Goal: Information Seeking & Learning: Learn about a topic

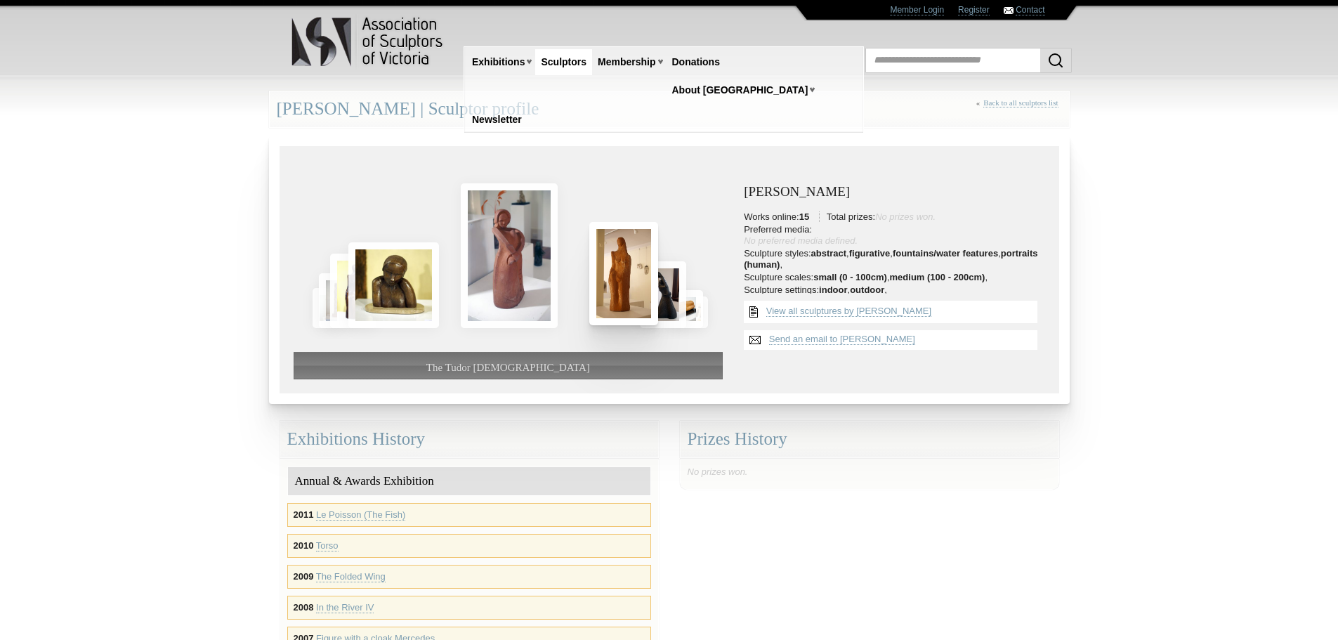
click at [620, 291] on img at bounding box center [623, 273] width 69 height 103
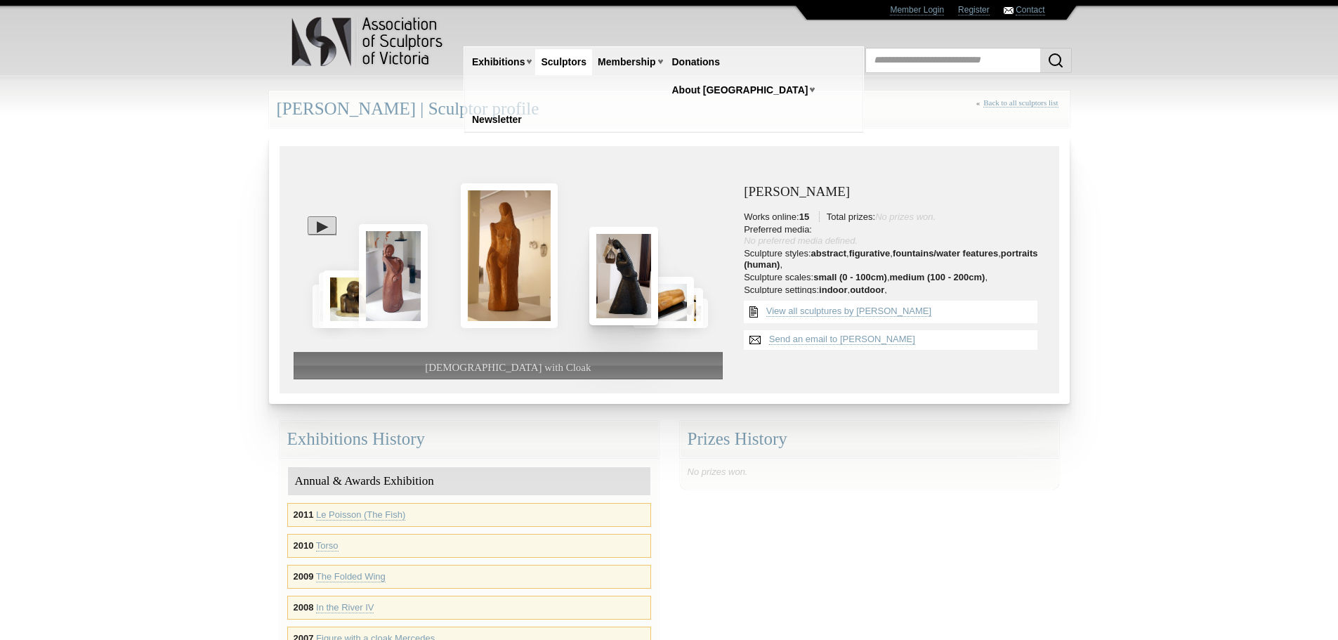
click at [620, 291] on img at bounding box center [623, 276] width 69 height 98
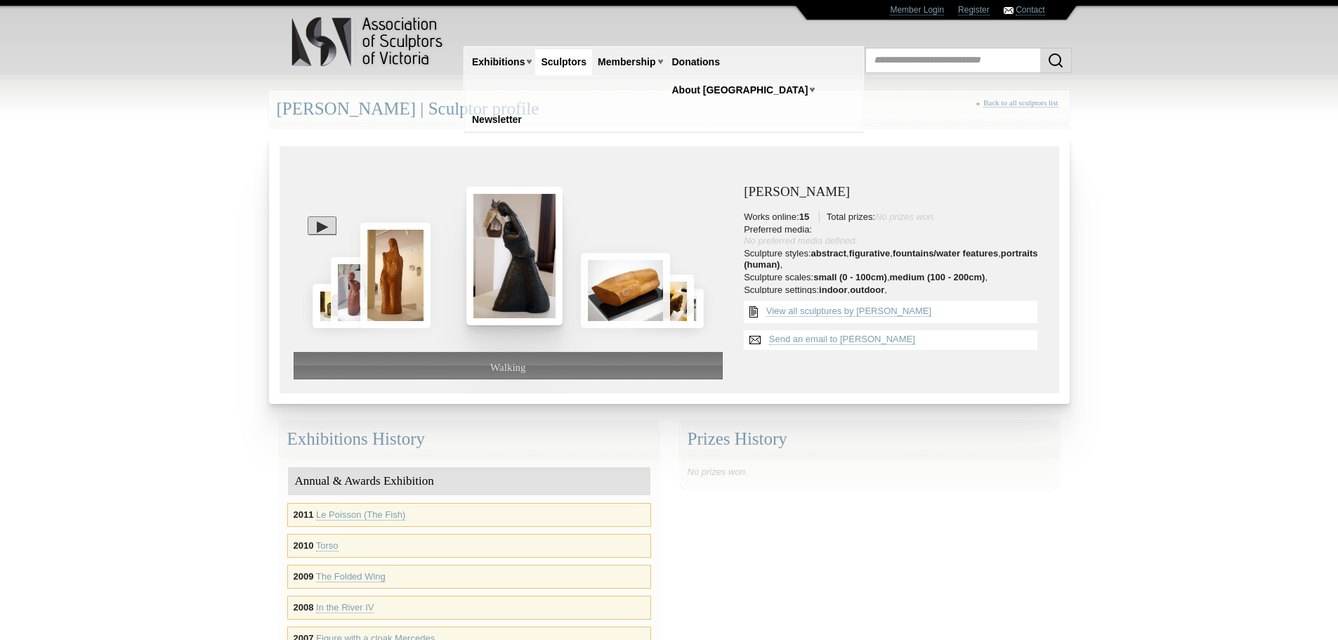
click at [620, 291] on img at bounding box center [625, 290] width 89 height 75
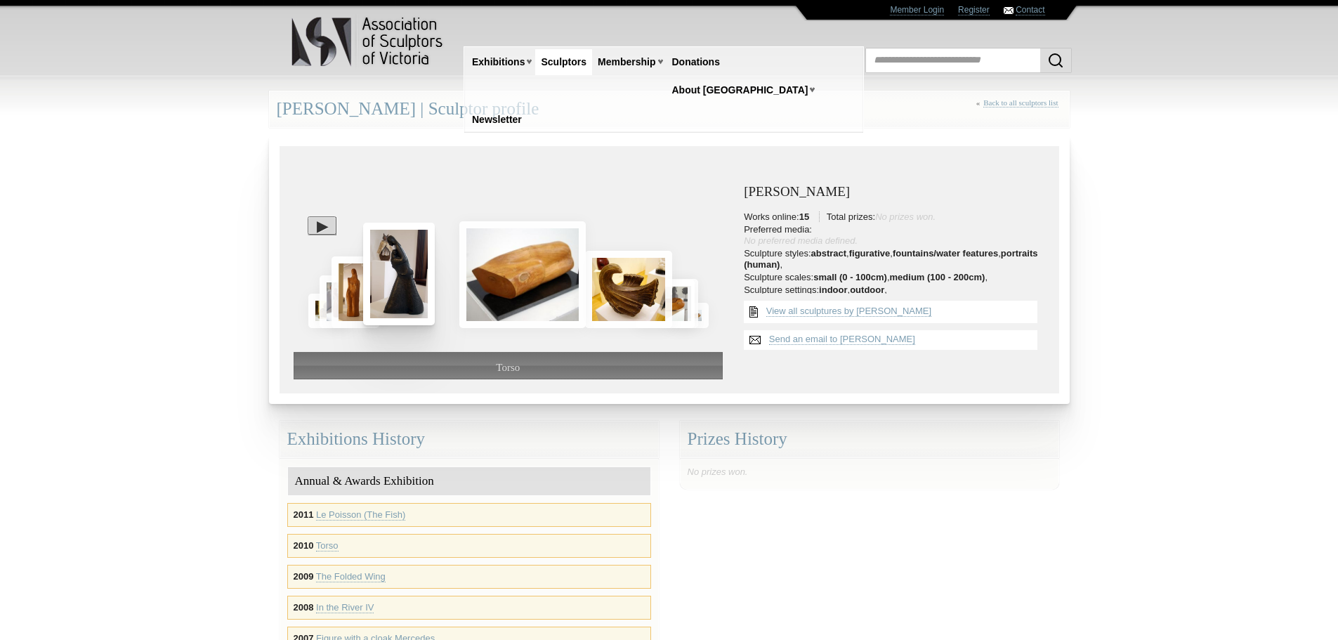
click at [620, 291] on img at bounding box center [628, 289] width 87 height 77
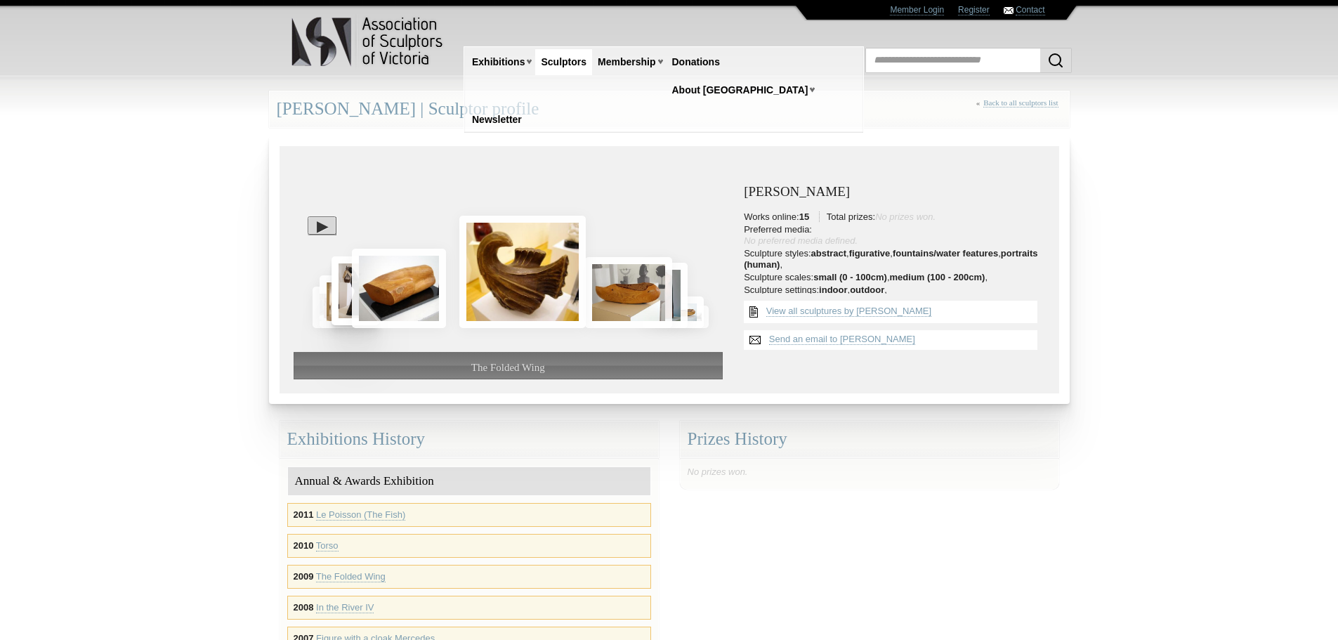
click at [620, 291] on img at bounding box center [628, 292] width 87 height 71
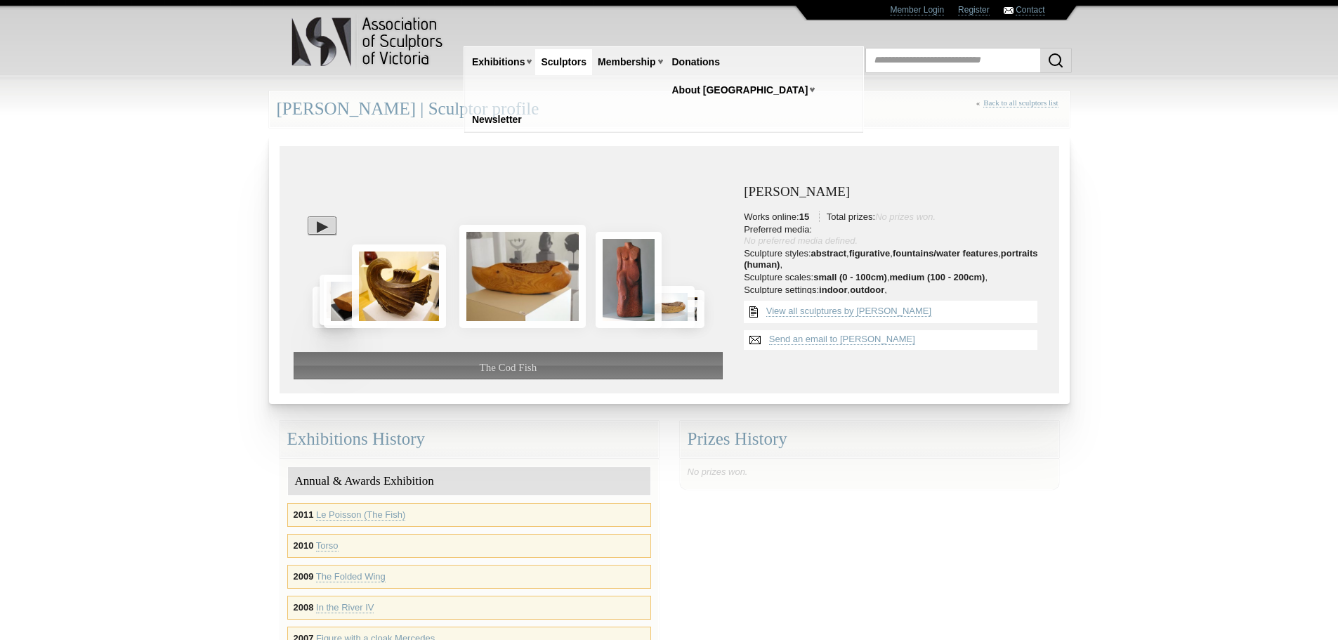
click at [620, 291] on img at bounding box center [628, 280] width 66 height 96
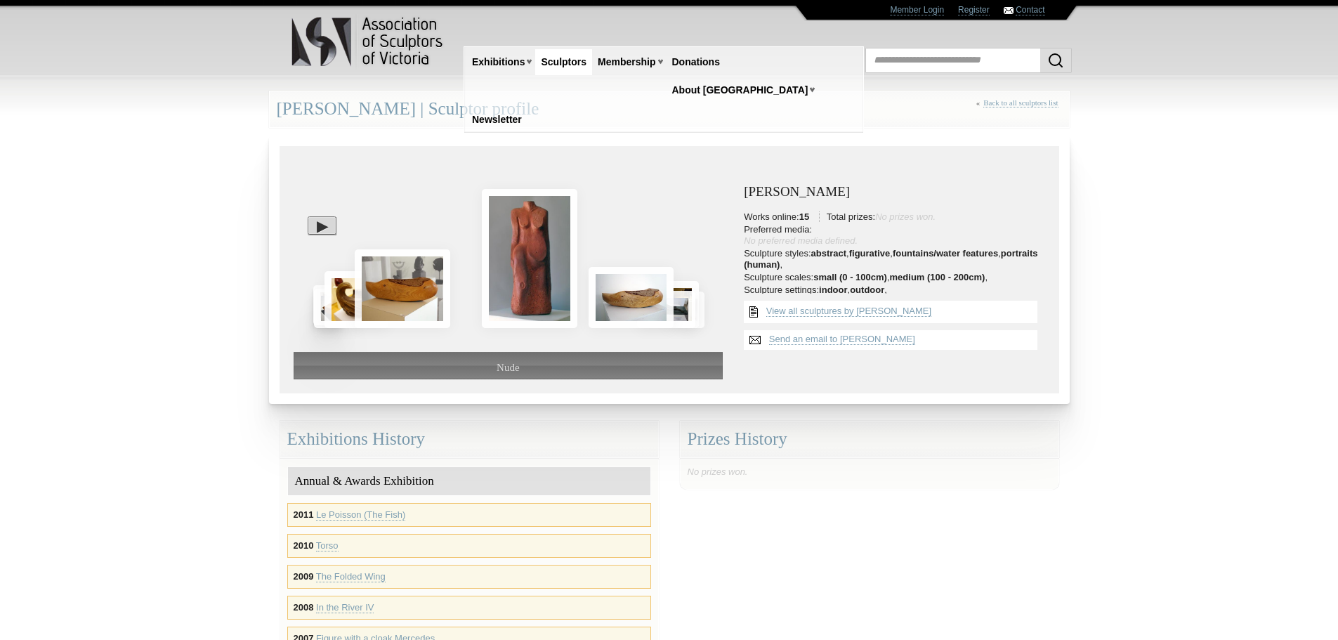
click at [620, 291] on img at bounding box center [630, 297] width 85 height 60
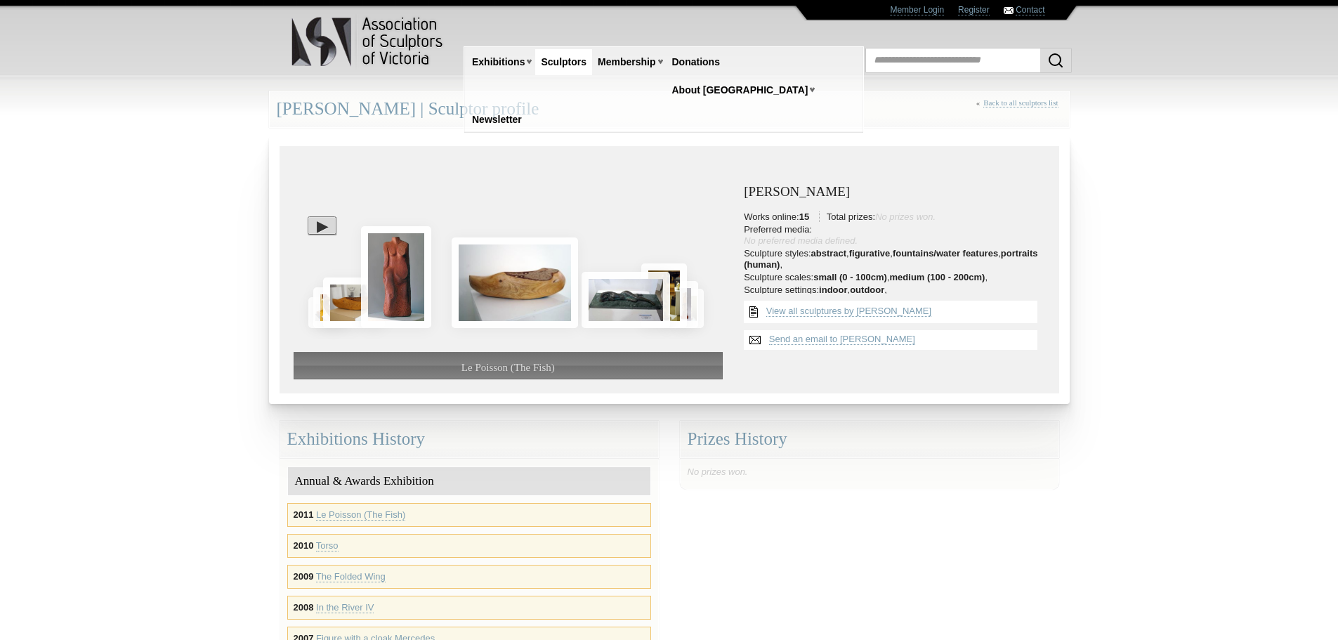
click at [620, 291] on img at bounding box center [625, 300] width 88 height 56
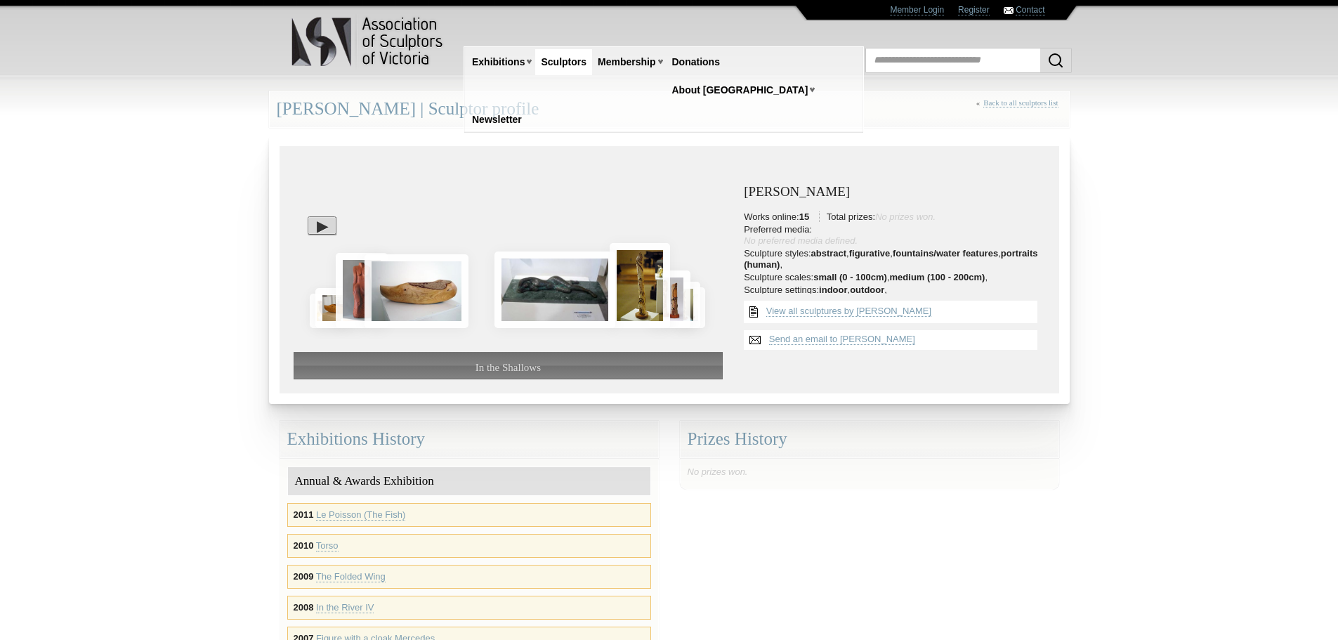
click at [620, 291] on div at bounding box center [509, 233] width 430 height 147
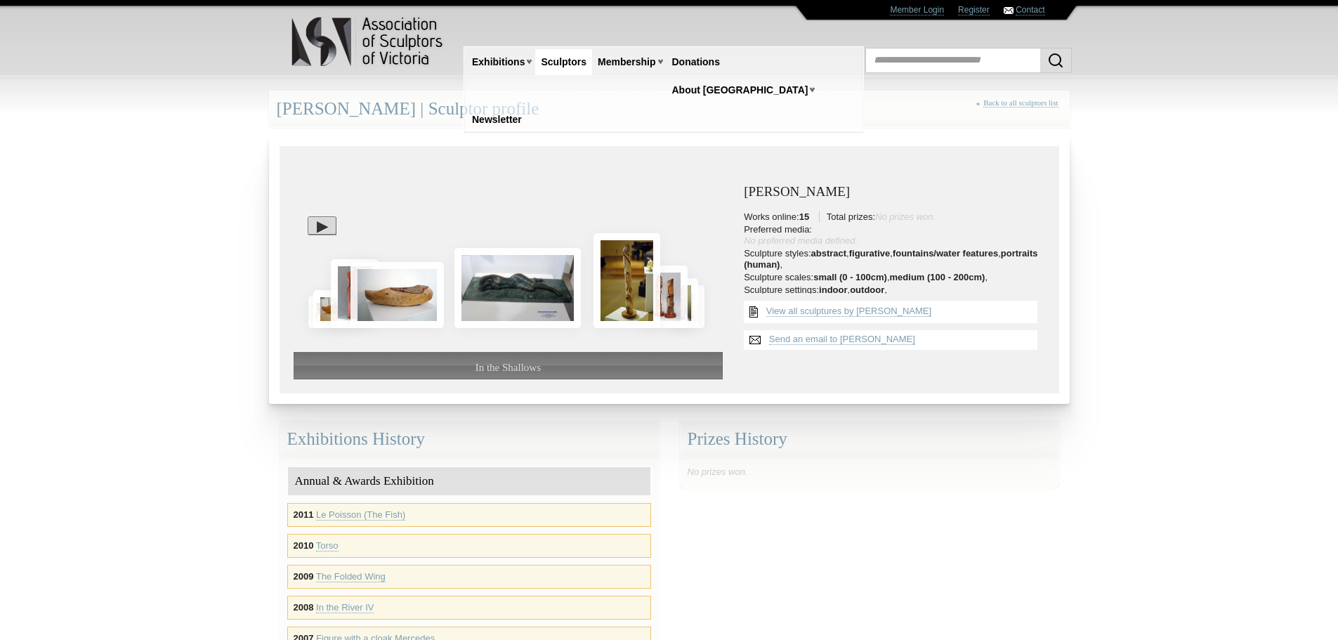
click at [620, 291] on img at bounding box center [626, 280] width 67 height 94
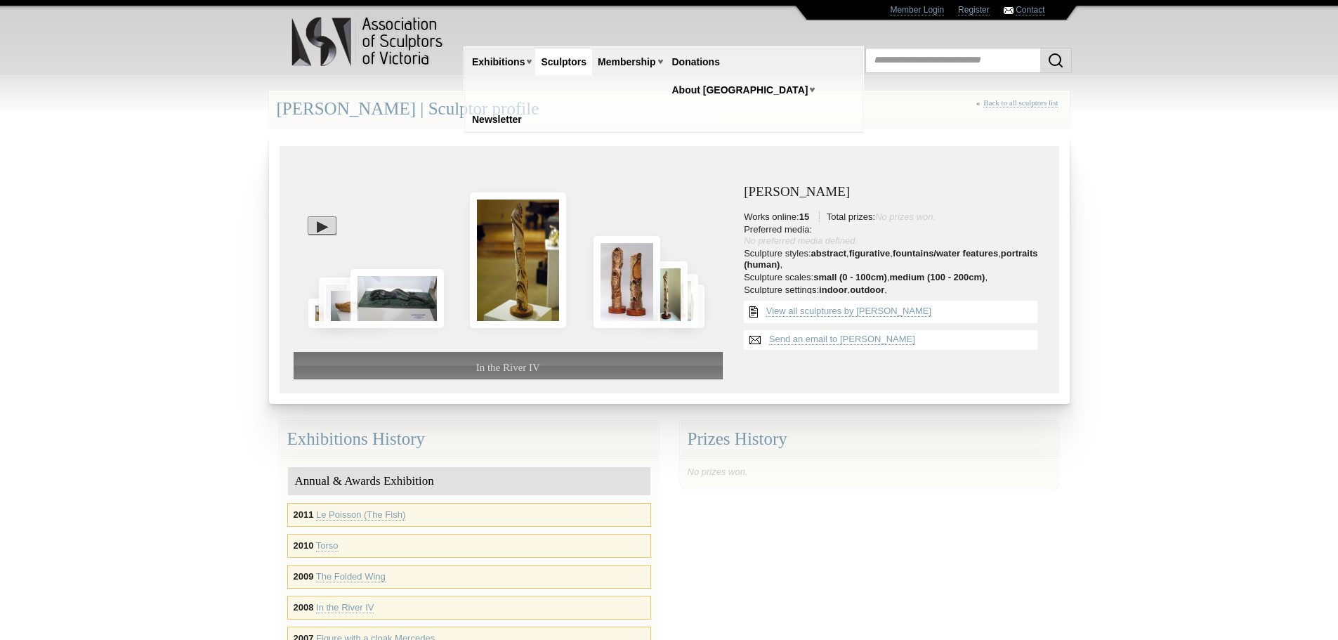
click at [620, 291] on img at bounding box center [626, 282] width 67 height 92
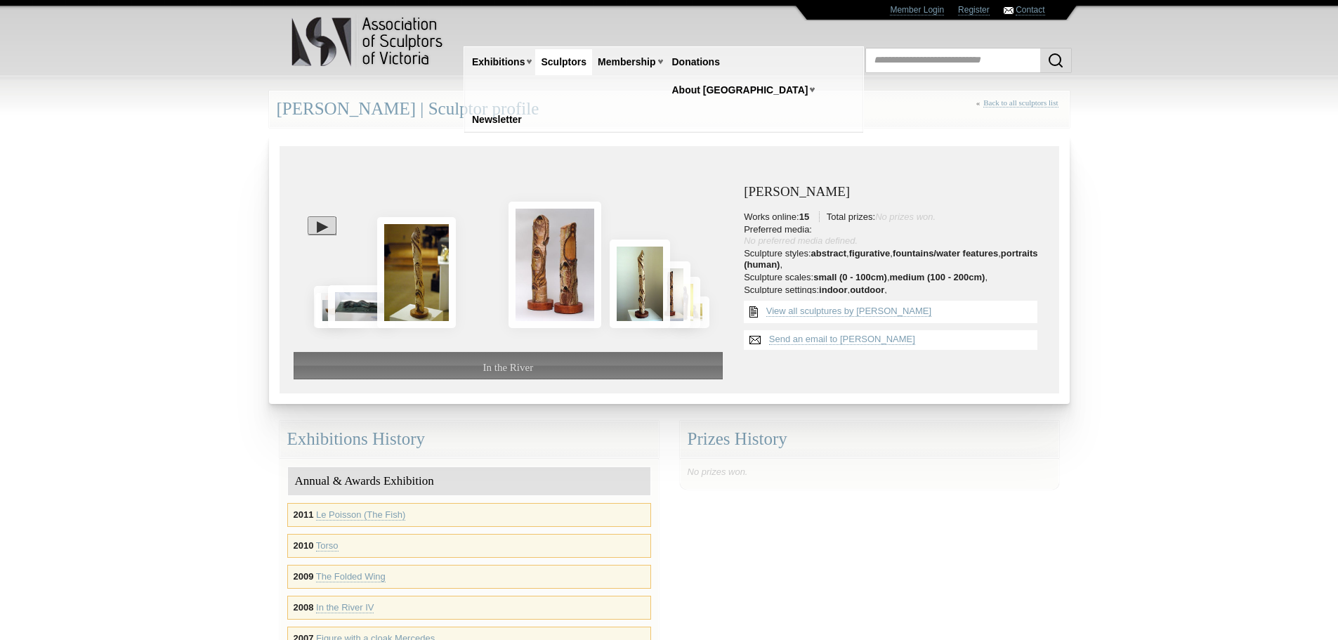
click at [620, 291] on img at bounding box center [640, 283] width 60 height 88
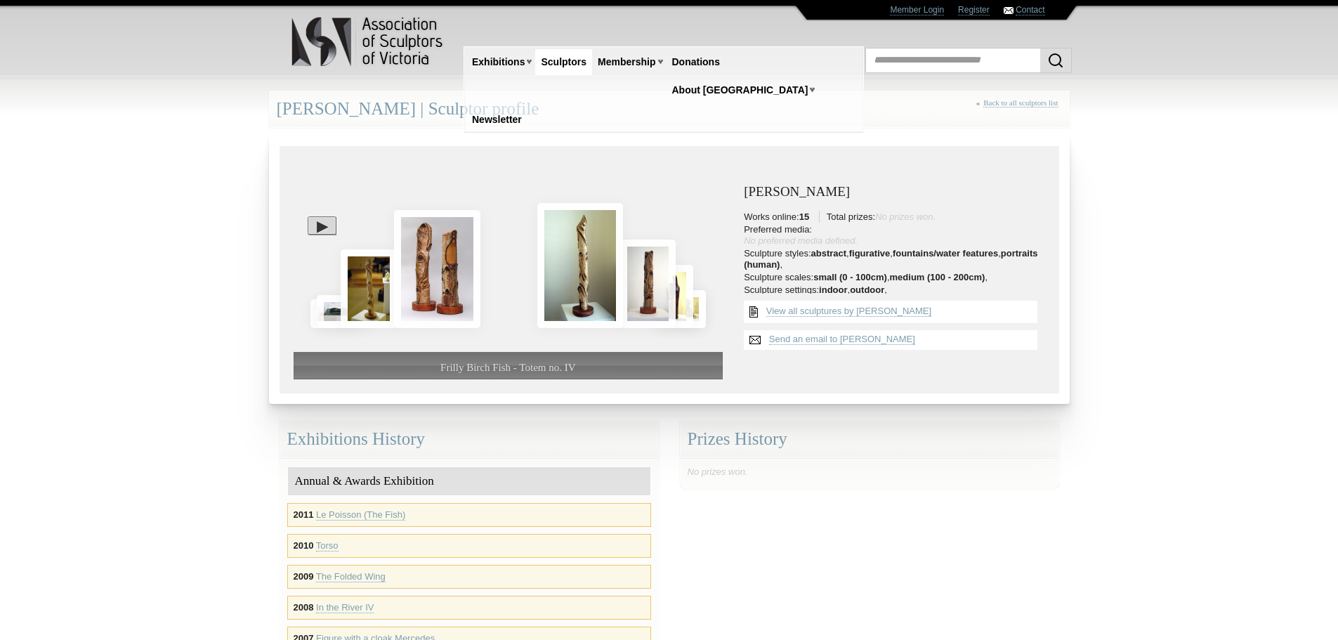
click at [620, 291] on div at bounding box center [509, 233] width 430 height 147
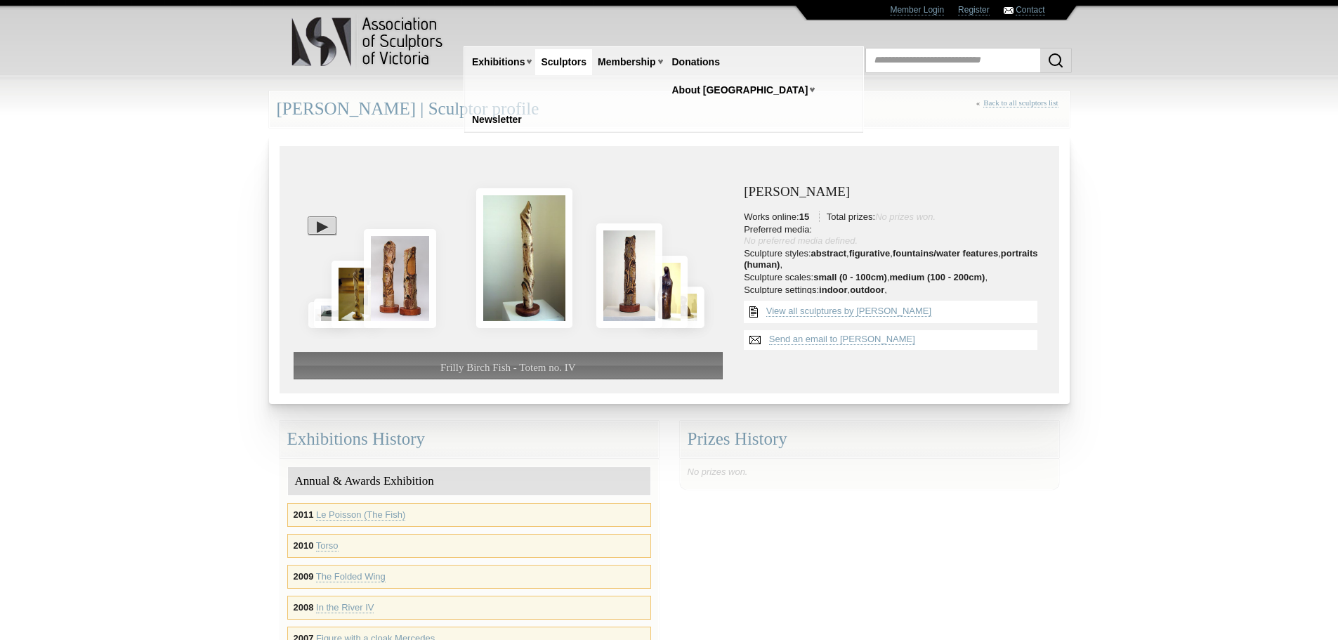
click at [620, 291] on img at bounding box center [629, 275] width 66 height 105
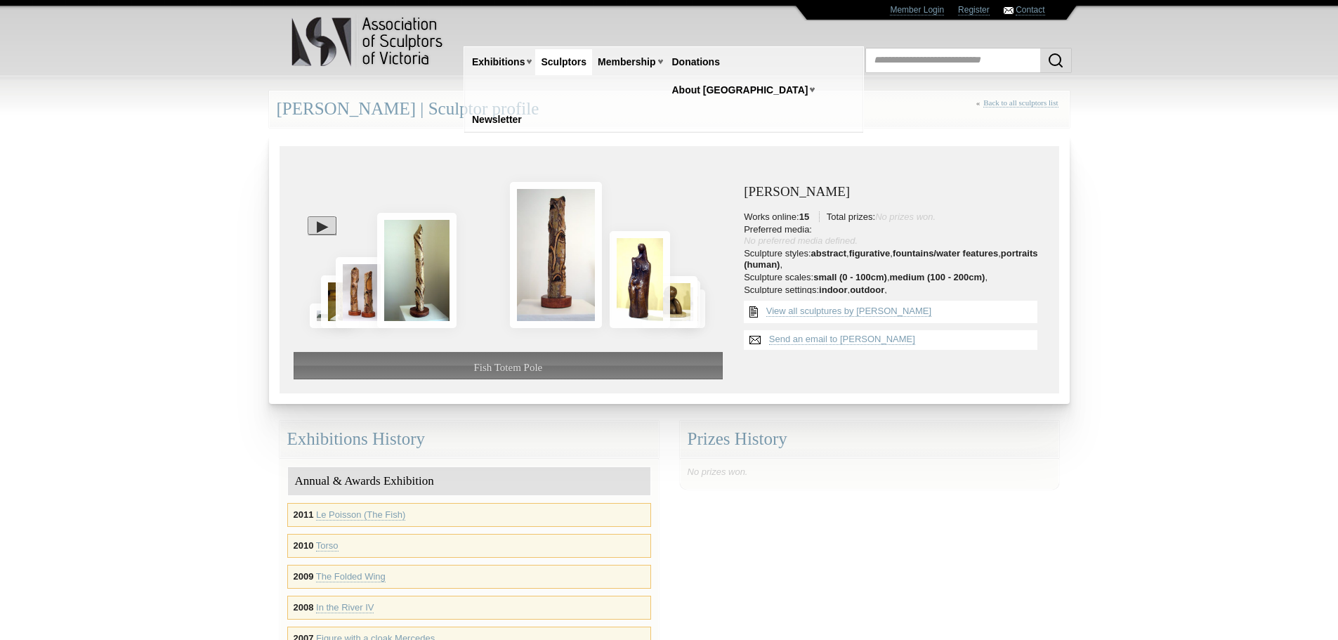
click at [620, 291] on img at bounding box center [640, 279] width 60 height 97
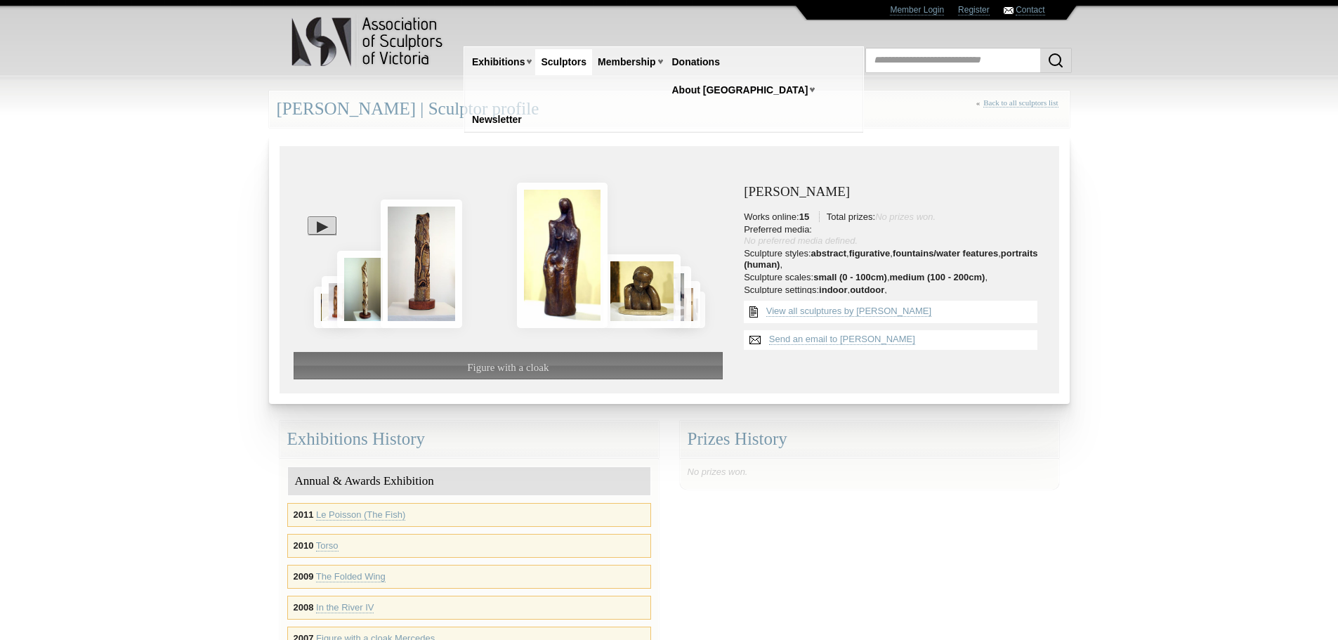
click at [620, 291] on div at bounding box center [509, 233] width 430 height 147
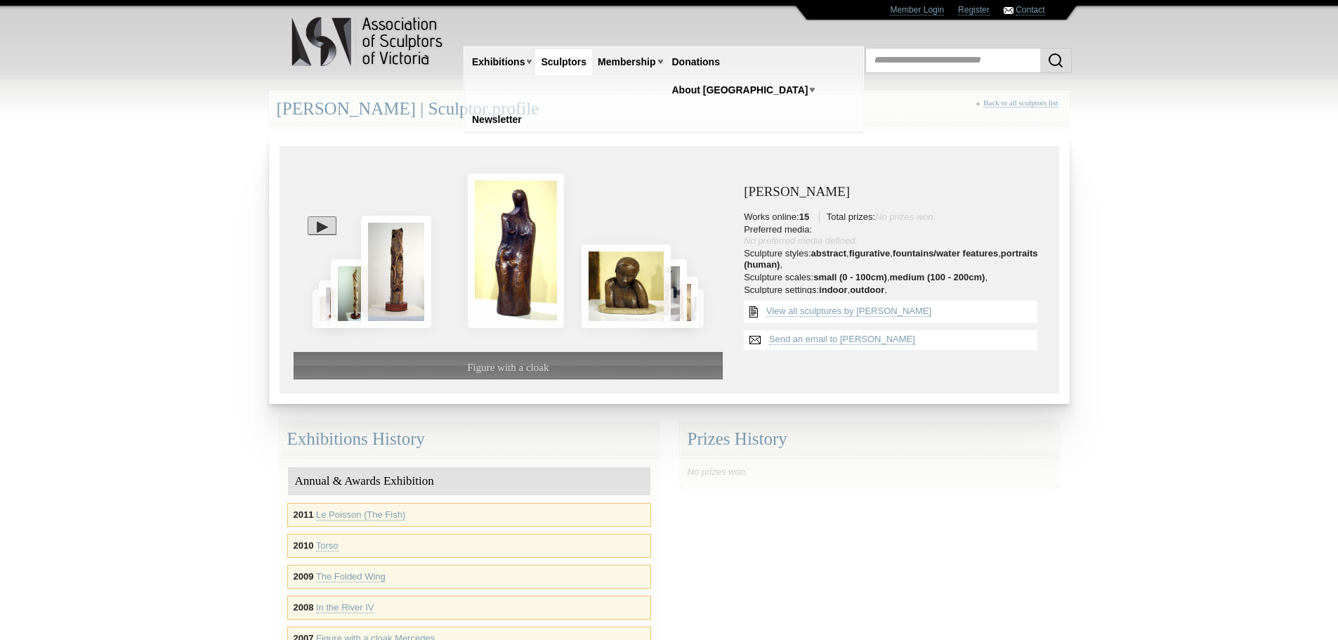
click at [620, 291] on img at bounding box center [625, 286] width 88 height 84
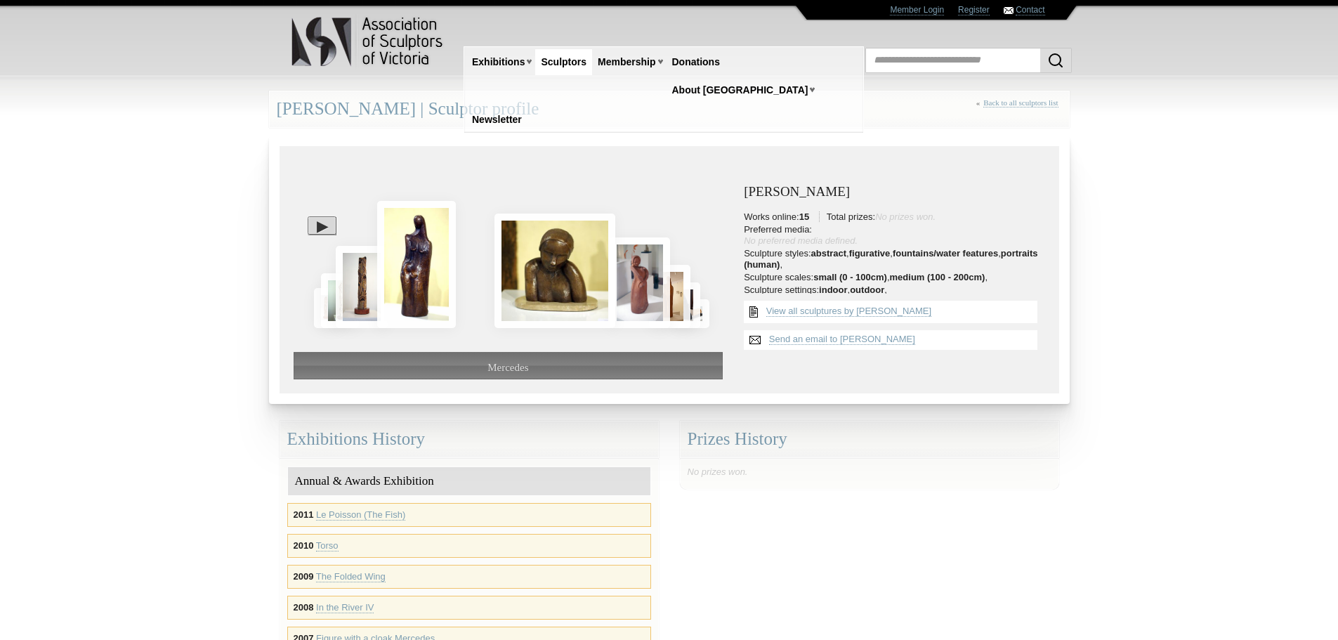
click at [620, 291] on div at bounding box center [509, 233] width 430 height 147
click at [620, 291] on img at bounding box center [640, 282] width 60 height 91
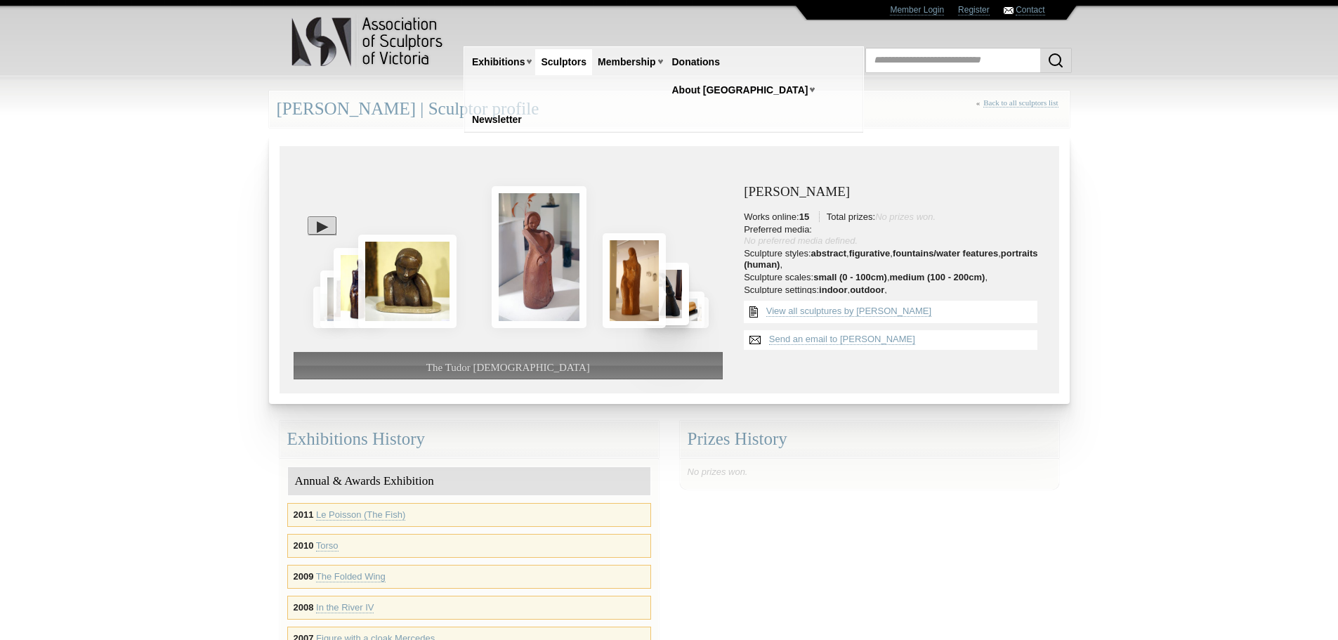
click at [620, 291] on img at bounding box center [633, 280] width 63 height 95
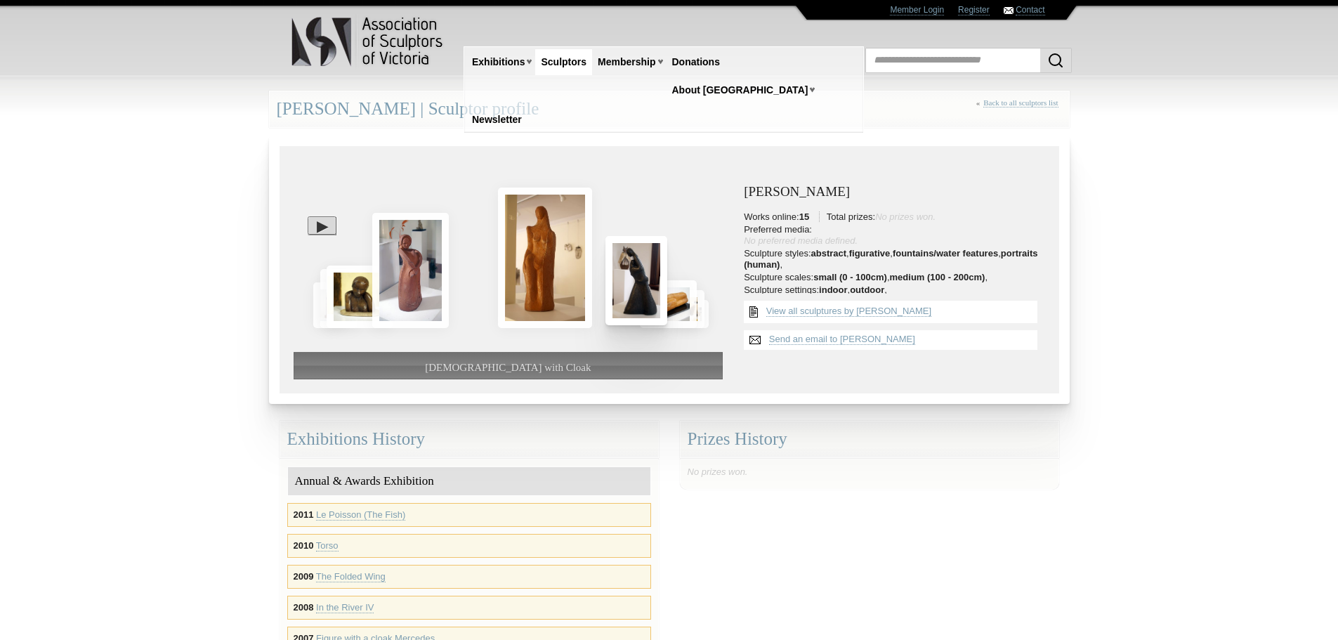
click at [620, 291] on img at bounding box center [636, 280] width 62 height 89
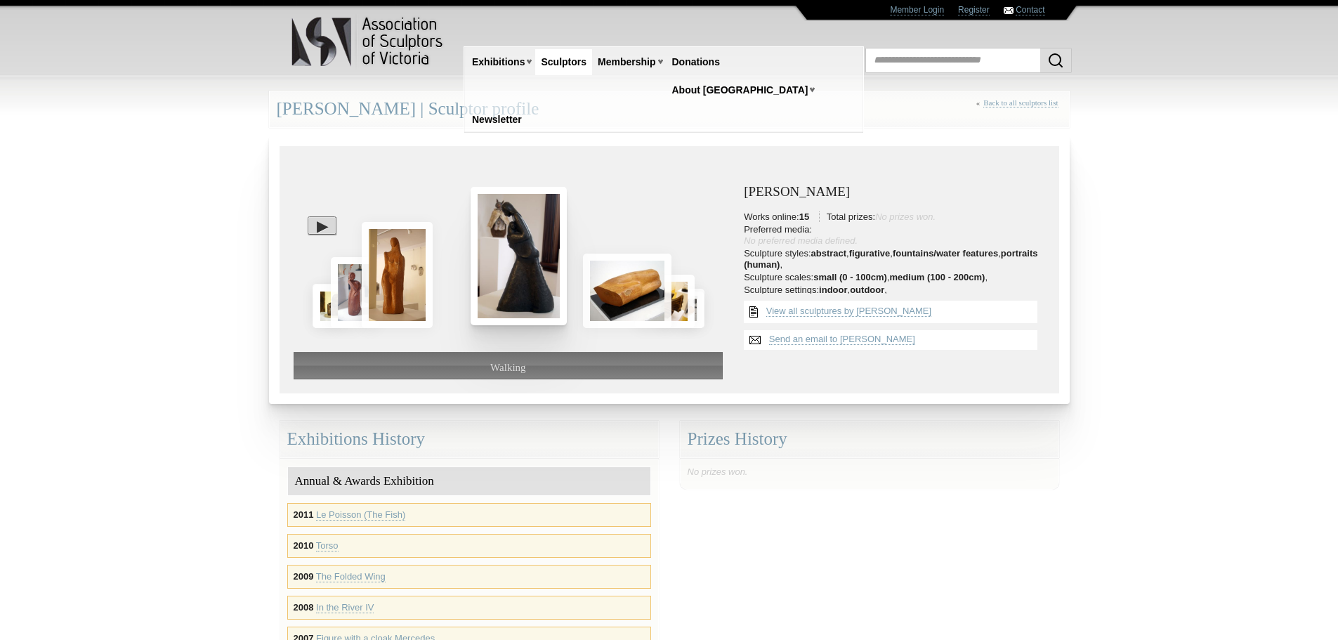
click at [620, 291] on img at bounding box center [627, 290] width 88 height 74
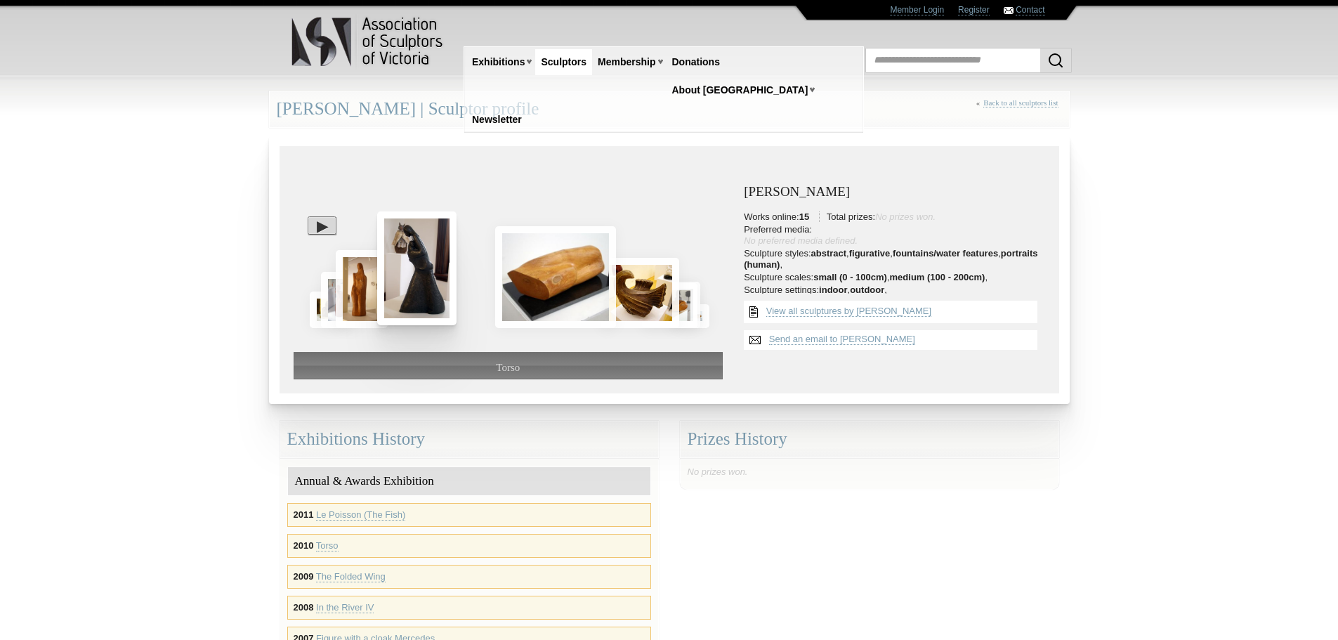
click at [620, 291] on img at bounding box center [639, 293] width 79 height 70
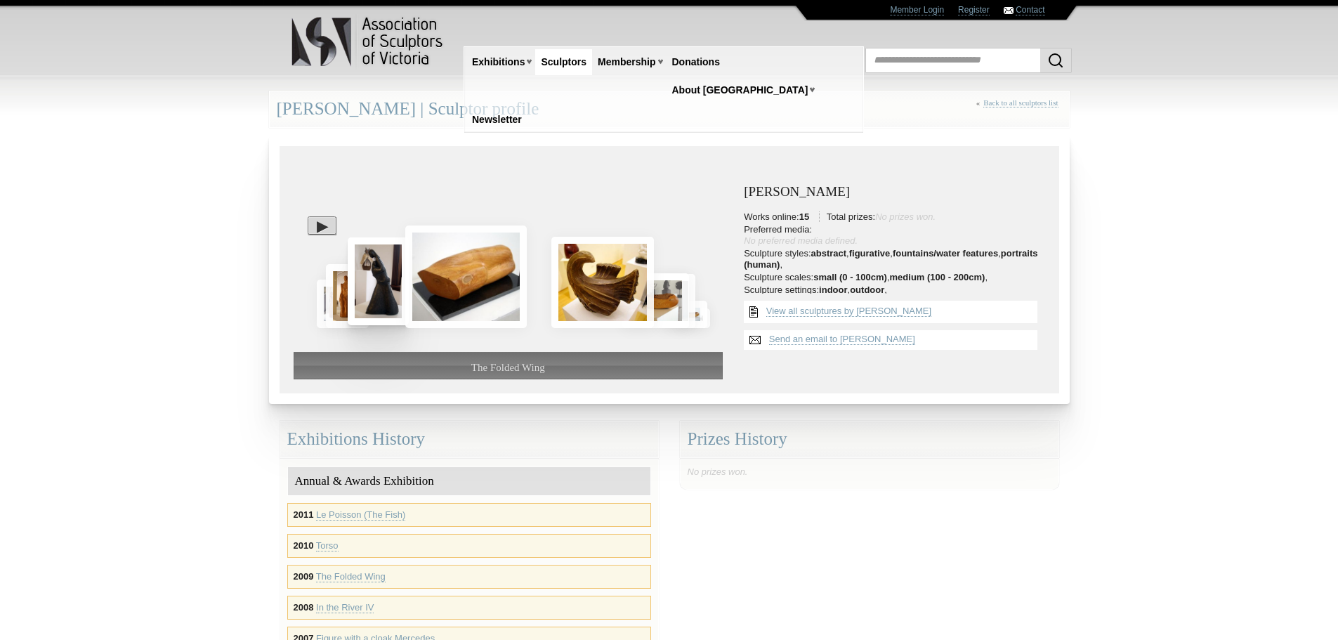
click at [620, 291] on div at bounding box center [509, 233] width 430 height 147
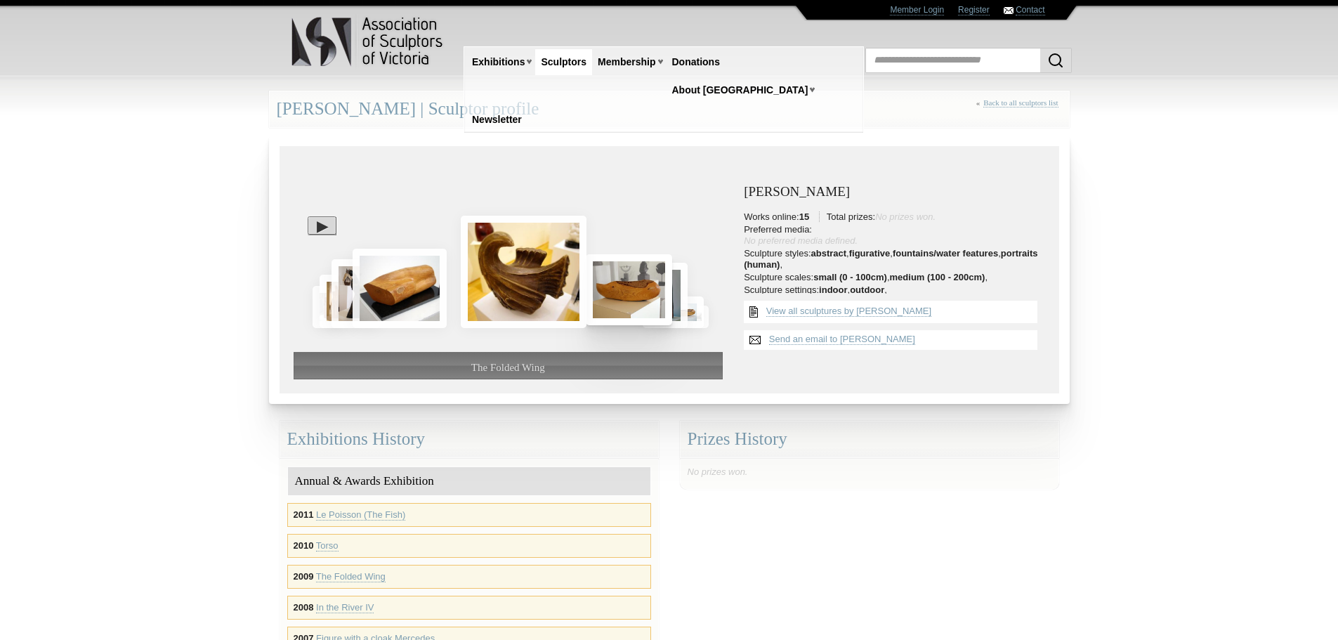
click at [621, 291] on img at bounding box center [629, 289] width 86 height 71
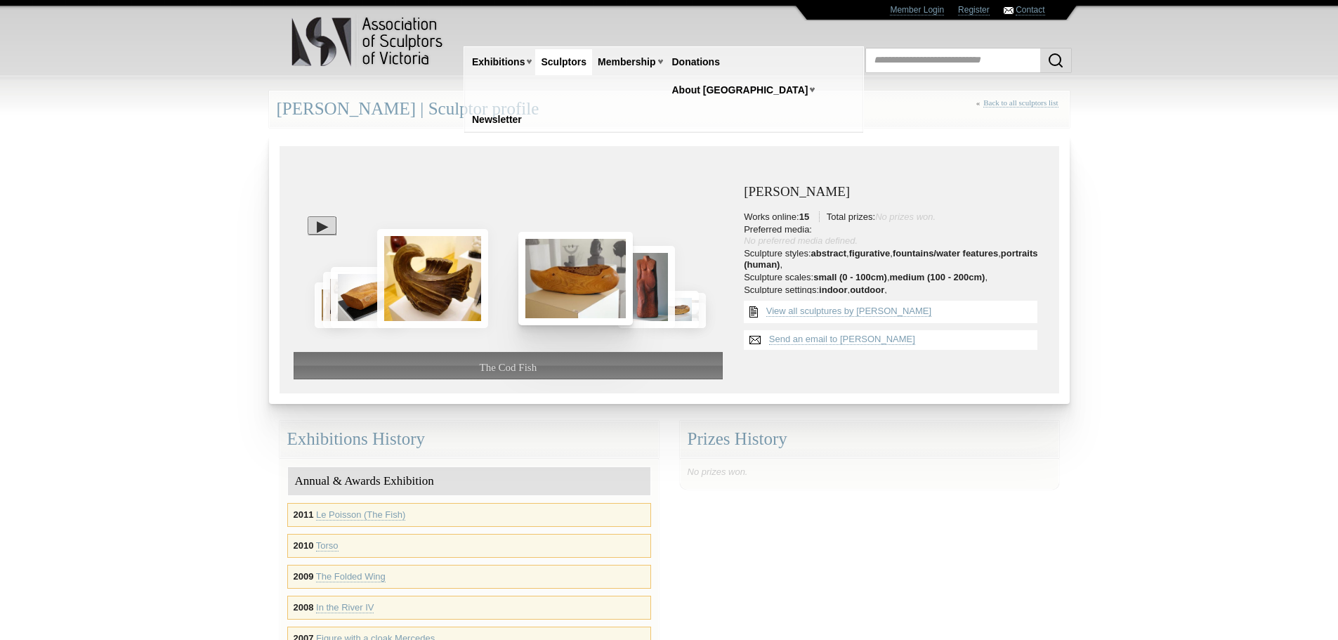
click at [621, 291] on div at bounding box center [509, 233] width 430 height 147
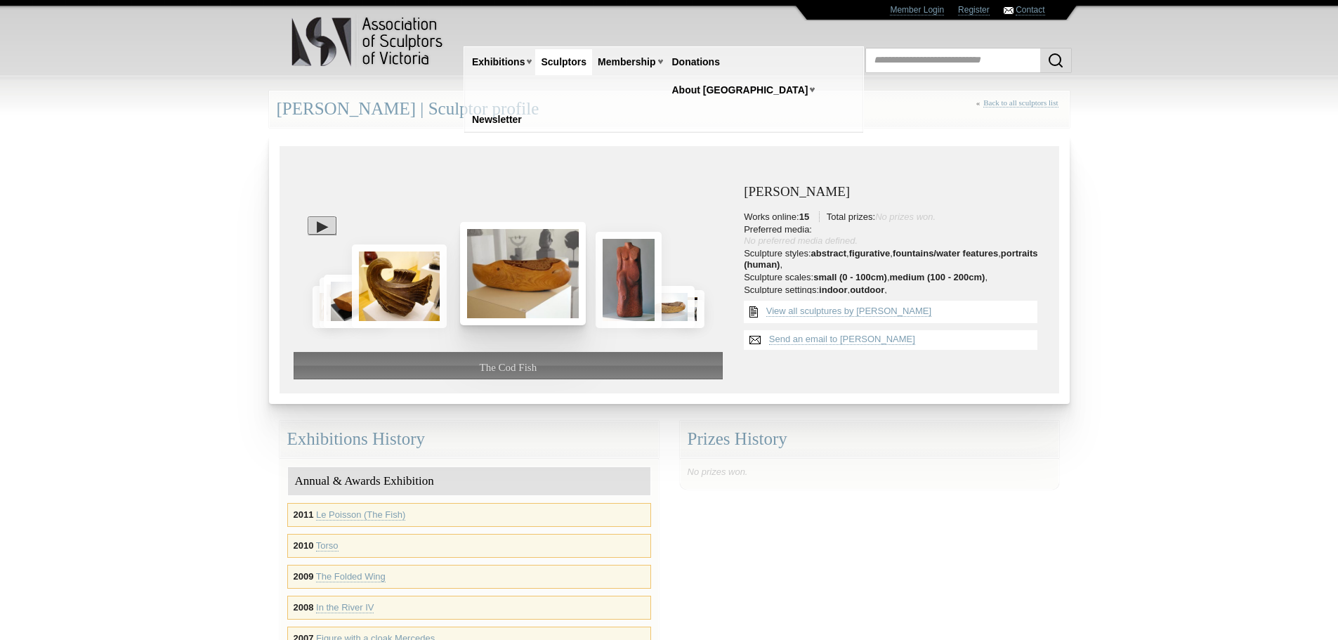
click at [621, 291] on img at bounding box center [628, 280] width 66 height 96
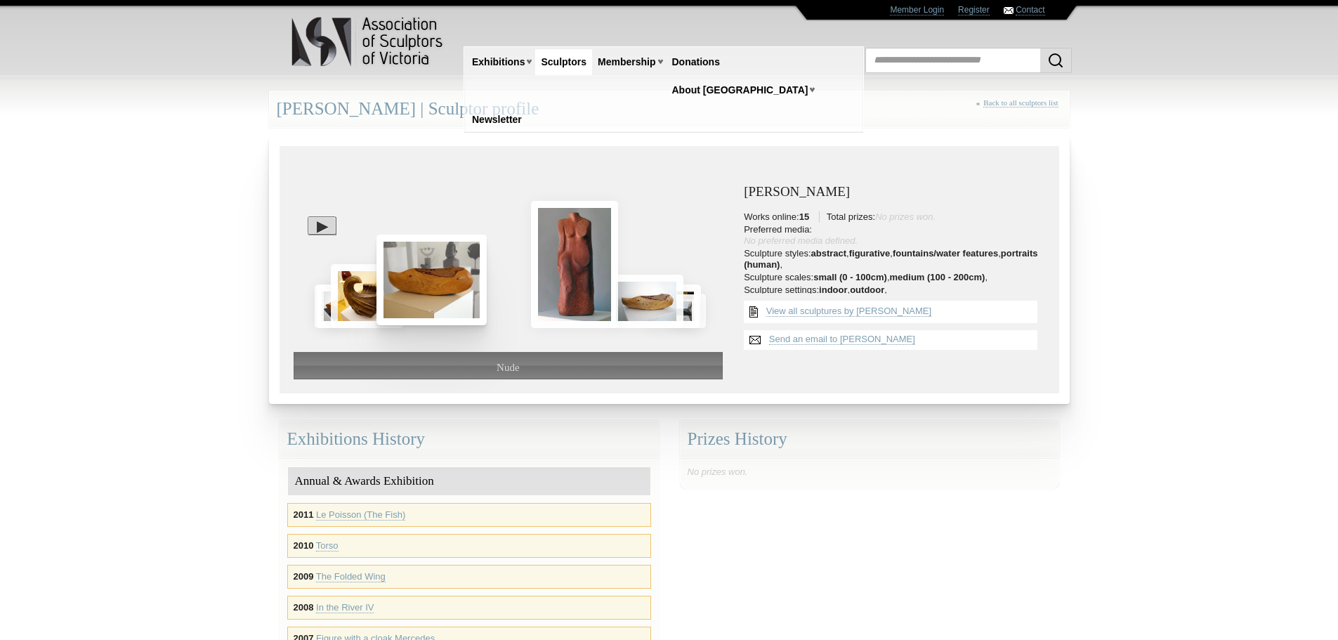
click at [621, 291] on img at bounding box center [646, 301] width 74 height 53
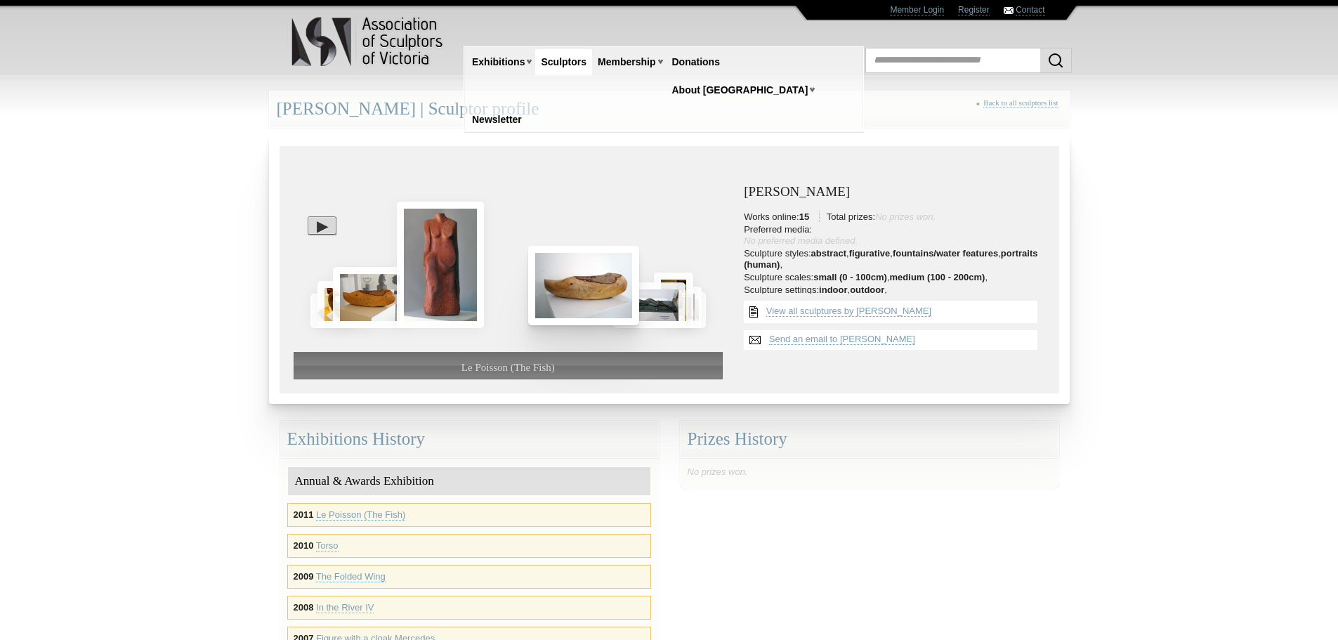
click at [621, 290] on div at bounding box center [509, 233] width 430 height 147
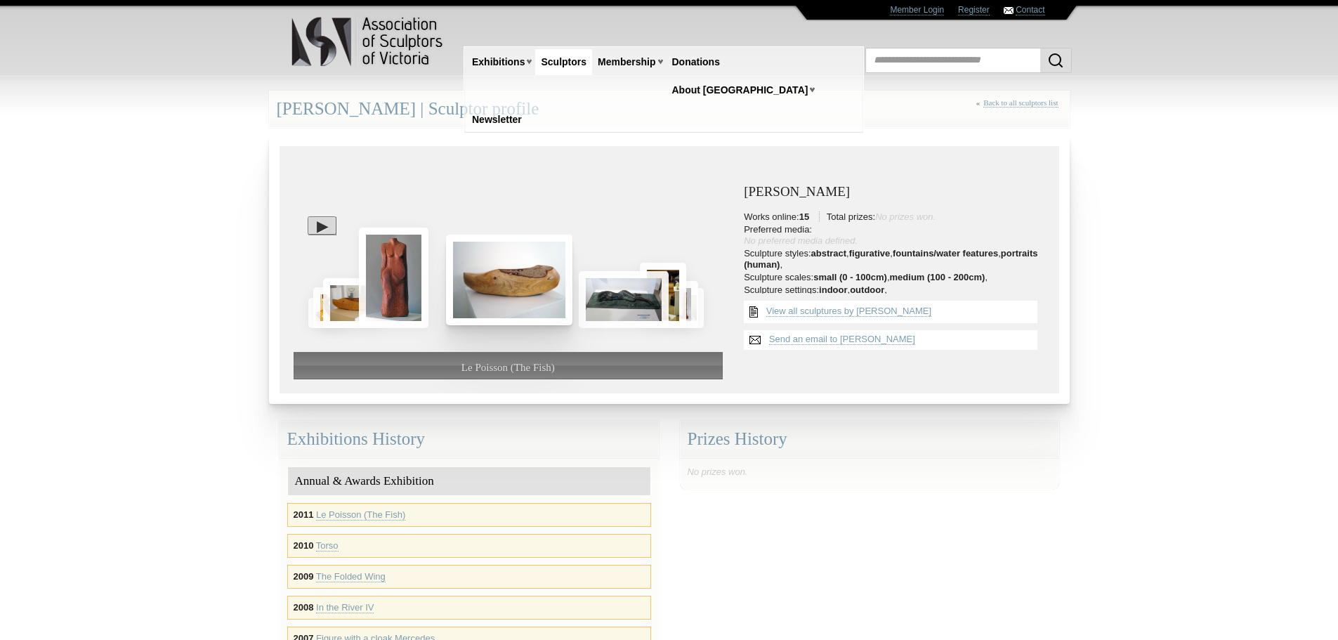
click at [621, 290] on img at bounding box center [624, 299] width 90 height 57
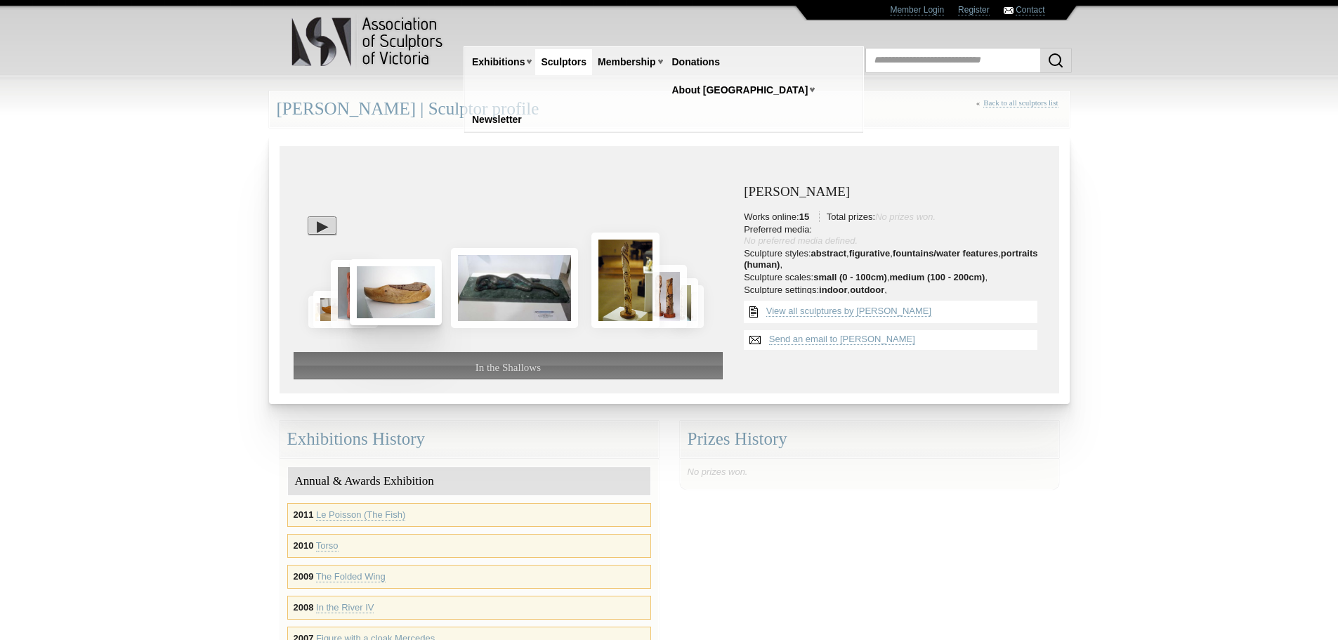
click at [621, 290] on img at bounding box center [625, 279] width 68 height 95
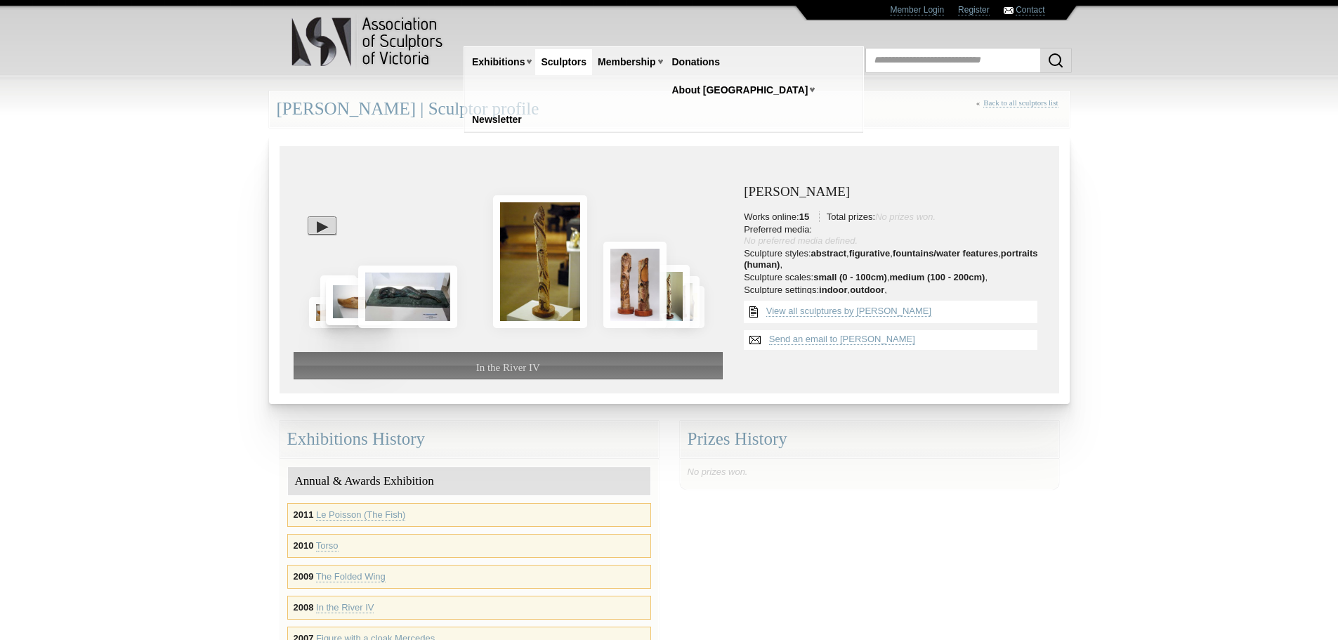
click at [621, 290] on img at bounding box center [634, 285] width 63 height 86
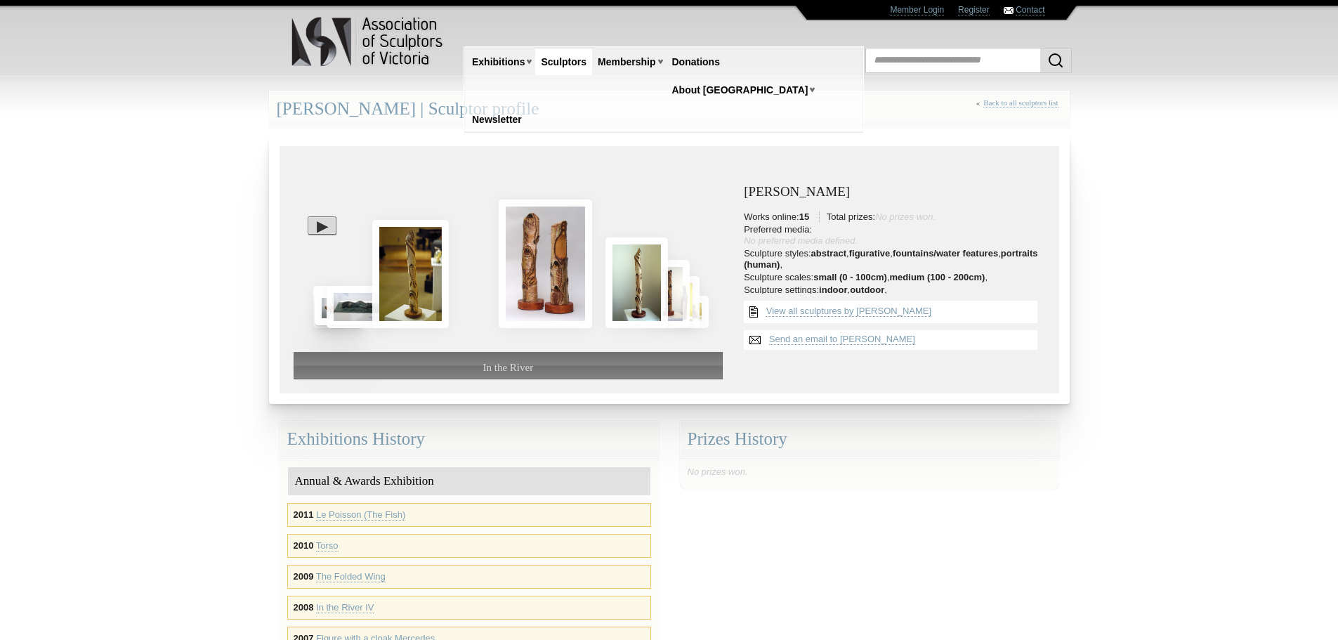
click at [621, 290] on img at bounding box center [636, 282] width 62 height 91
